Goal: Task Accomplishment & Management: Manage account settings

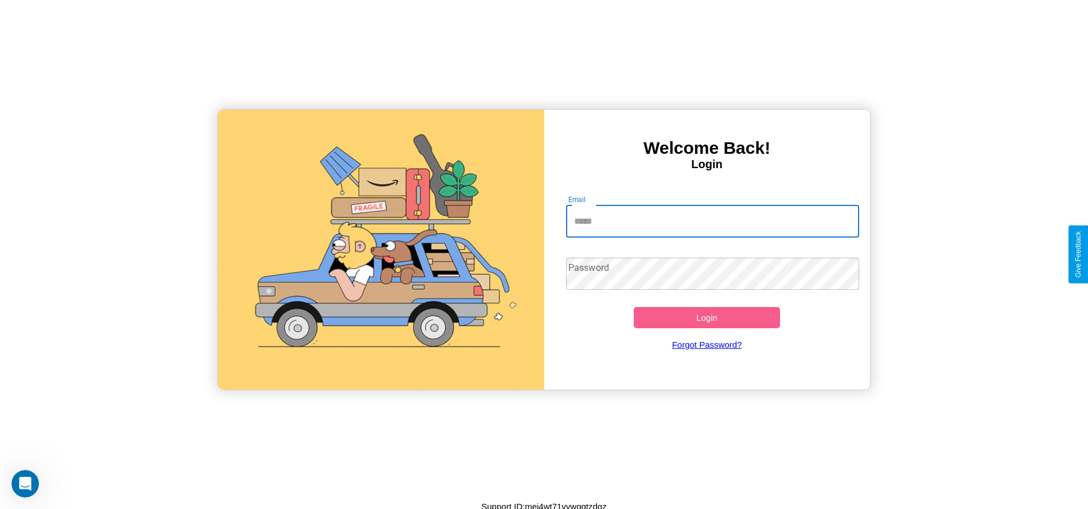
click at [712, 221] on input "Email" at bounding box center [712, 221] width 293 height 32
type input "**********"
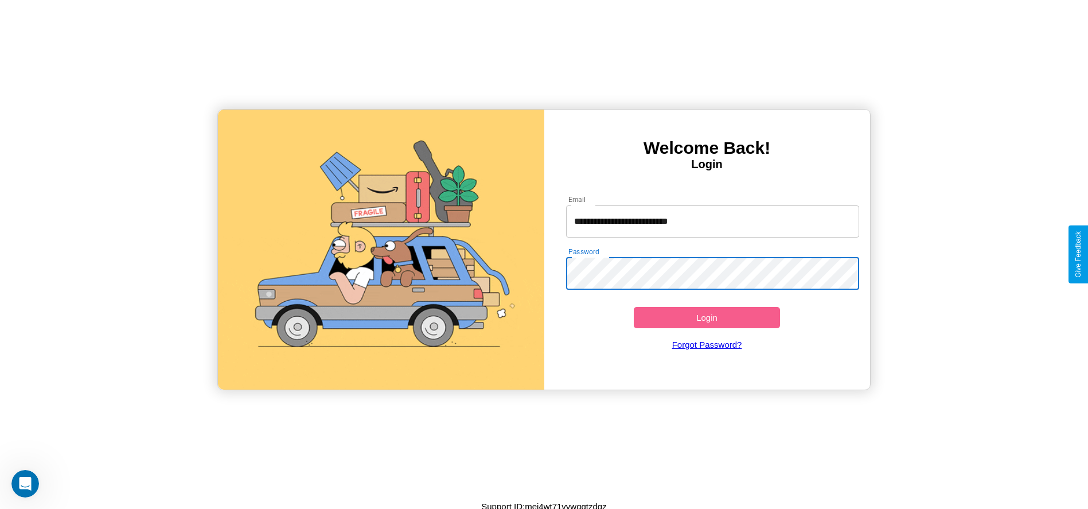
click at [707, 317] on button "Login" at bounding box center [707, 317] width 147 height 21
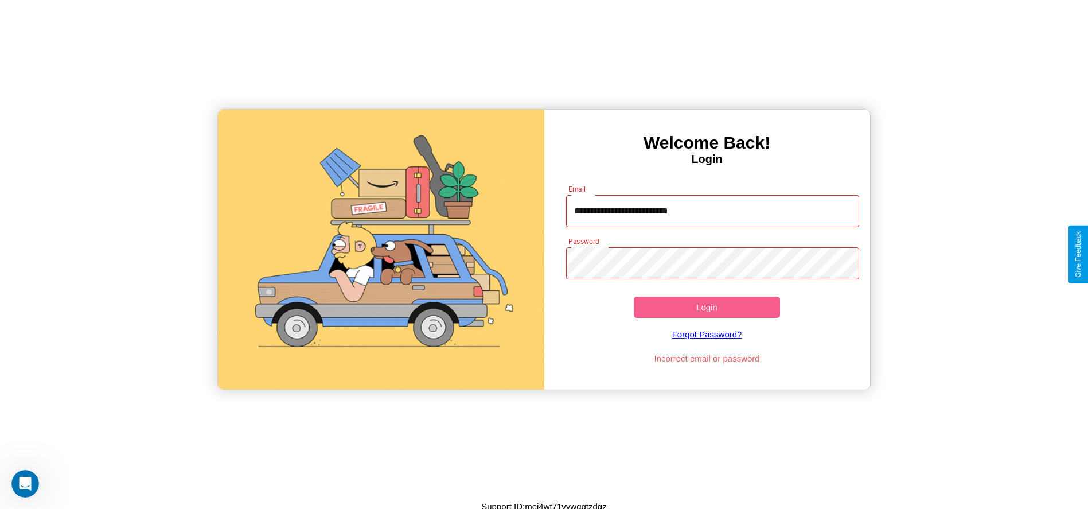
click at [707, 307] on button "Login" at bounding box center [707, 307] width 147 height 21
